Goal: Task Accomplishment & Management: Use online tool/utility

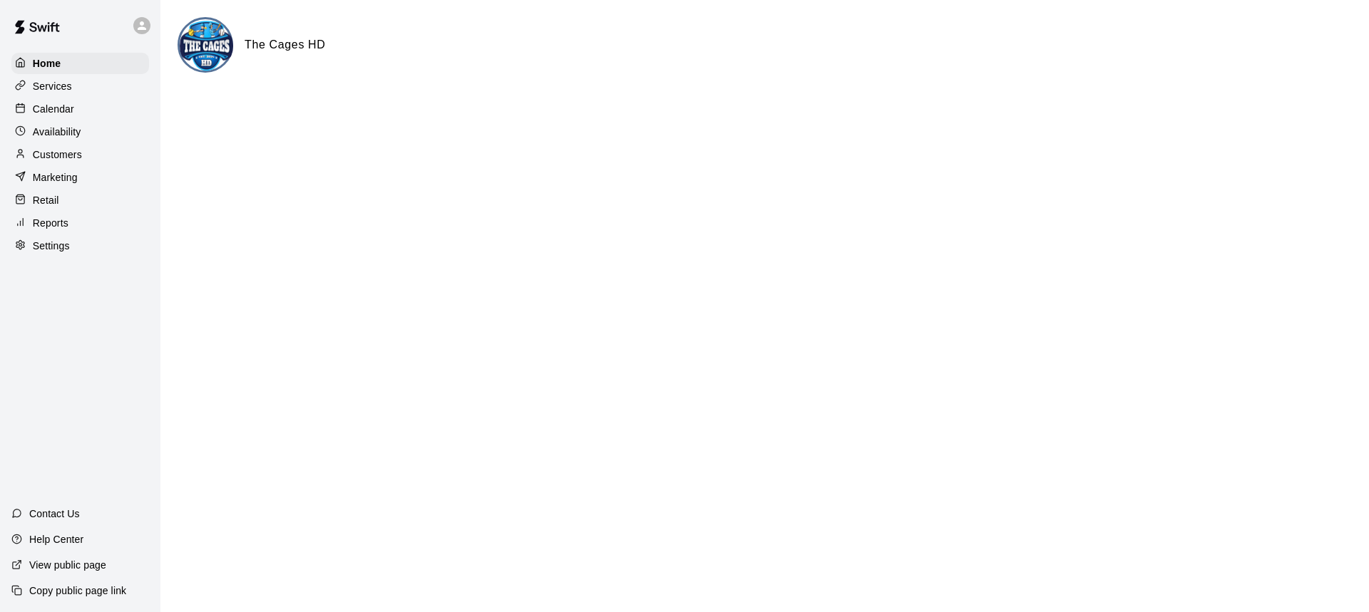
click at [66, 113] on p "Calendar" at bounding box center [53, 109] width 41 height 14
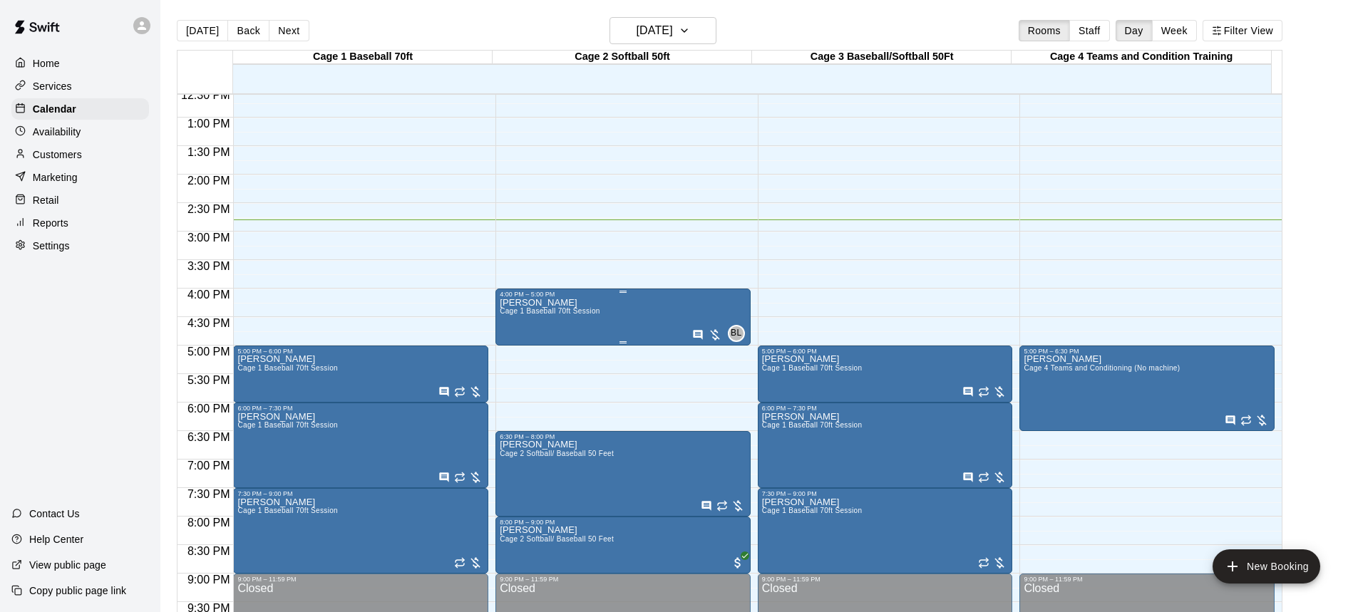
scroll to position [721, 0]
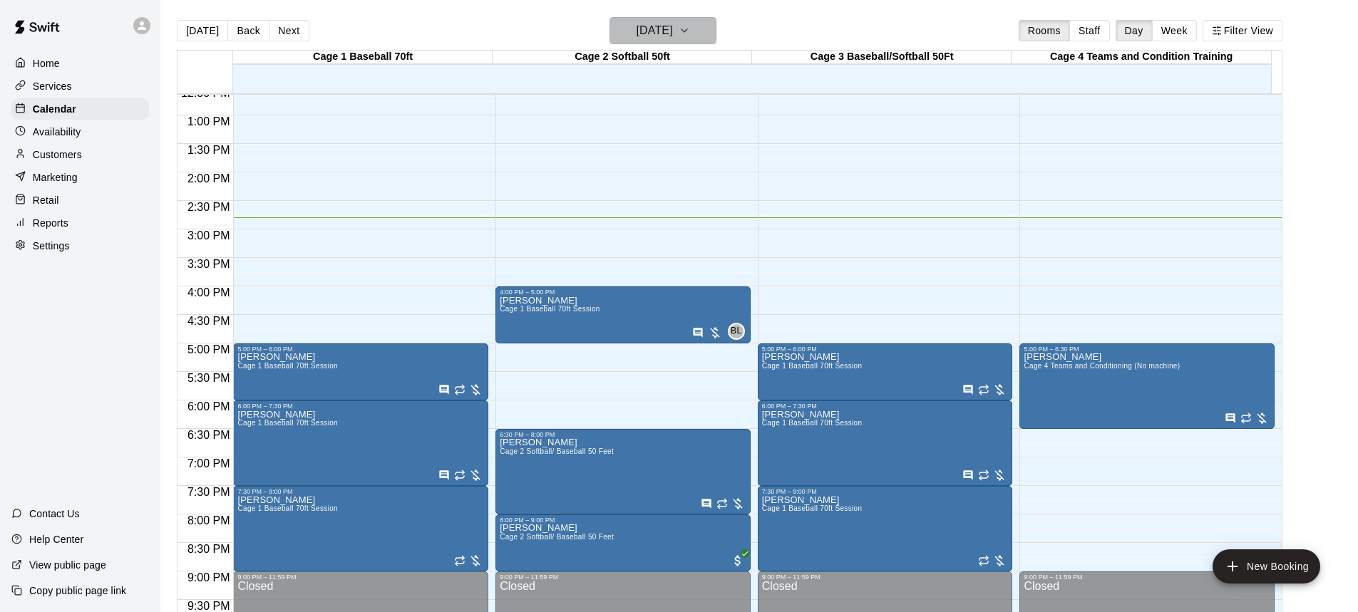
click at [690, 29] on icon "button" at bounding box center [684, 30] width 11 height 17
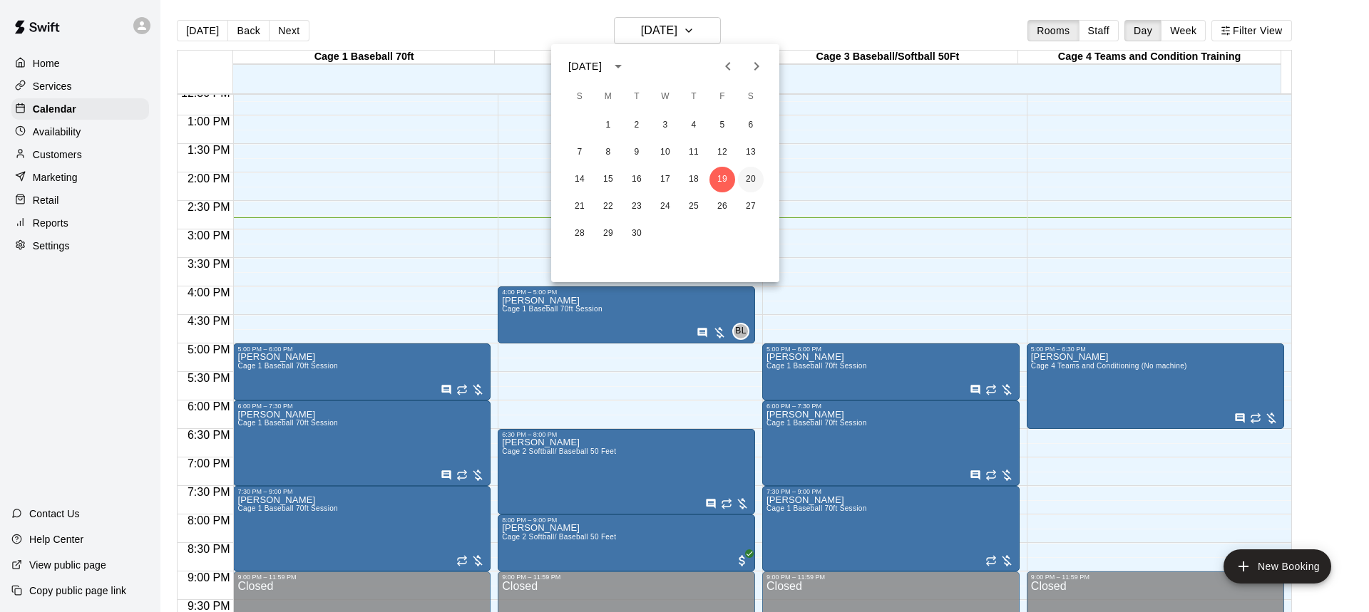
click at [749, 176] on button "20" at bounding box center [751, 180] width 26 height 26
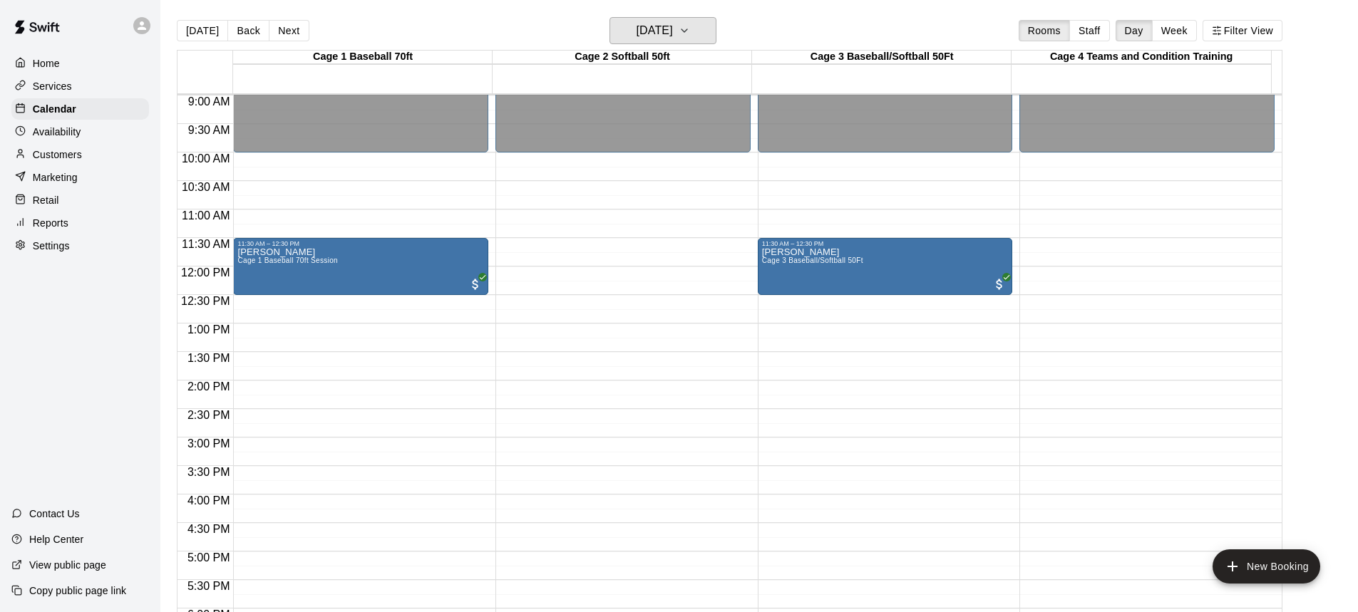
scroll to position [436, 0]
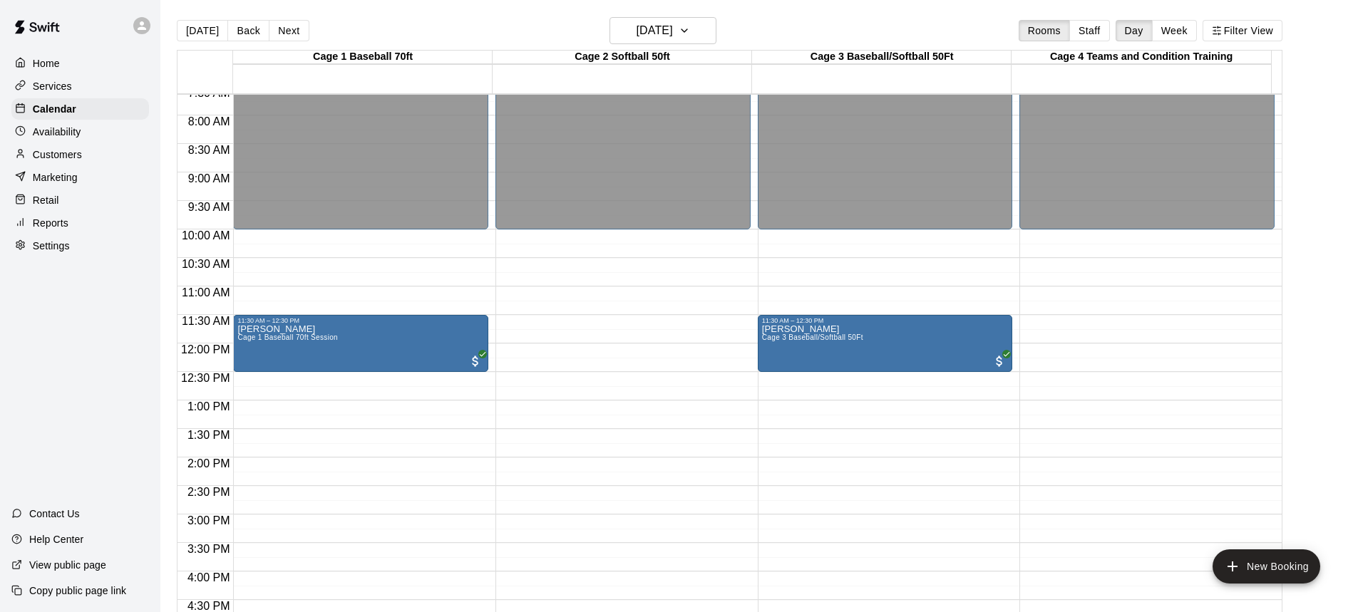
click at [52, 63] on p "Home" at bounding box center [46, 63] width 27 height 14
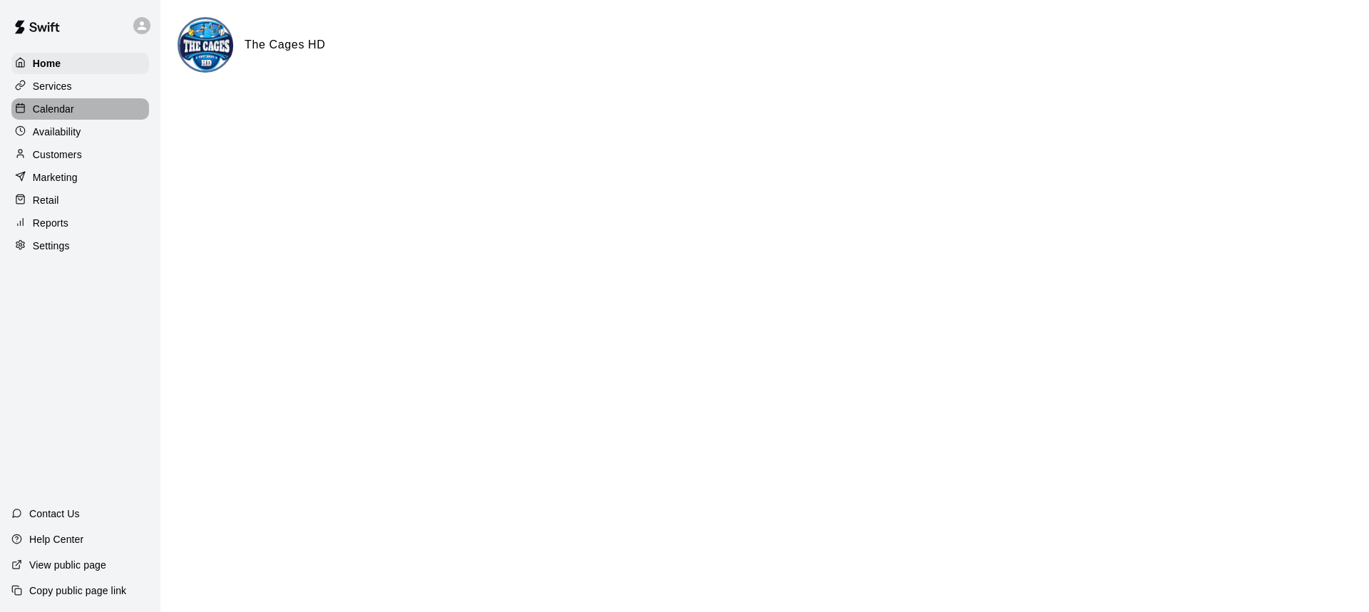
click at [51, 113] on p "Calendar" at bounding box center [53, 109] width 41 height 14
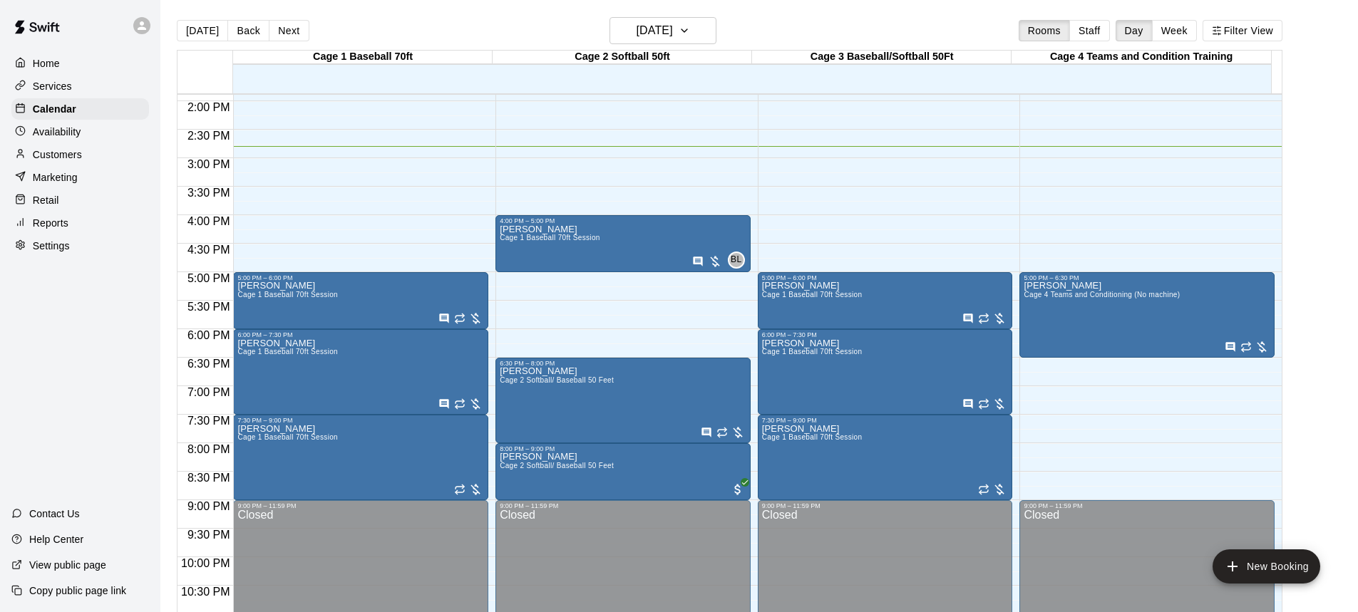
scroll to position [721, 0]
